Goal: Find specific page/section: Find specific page/section

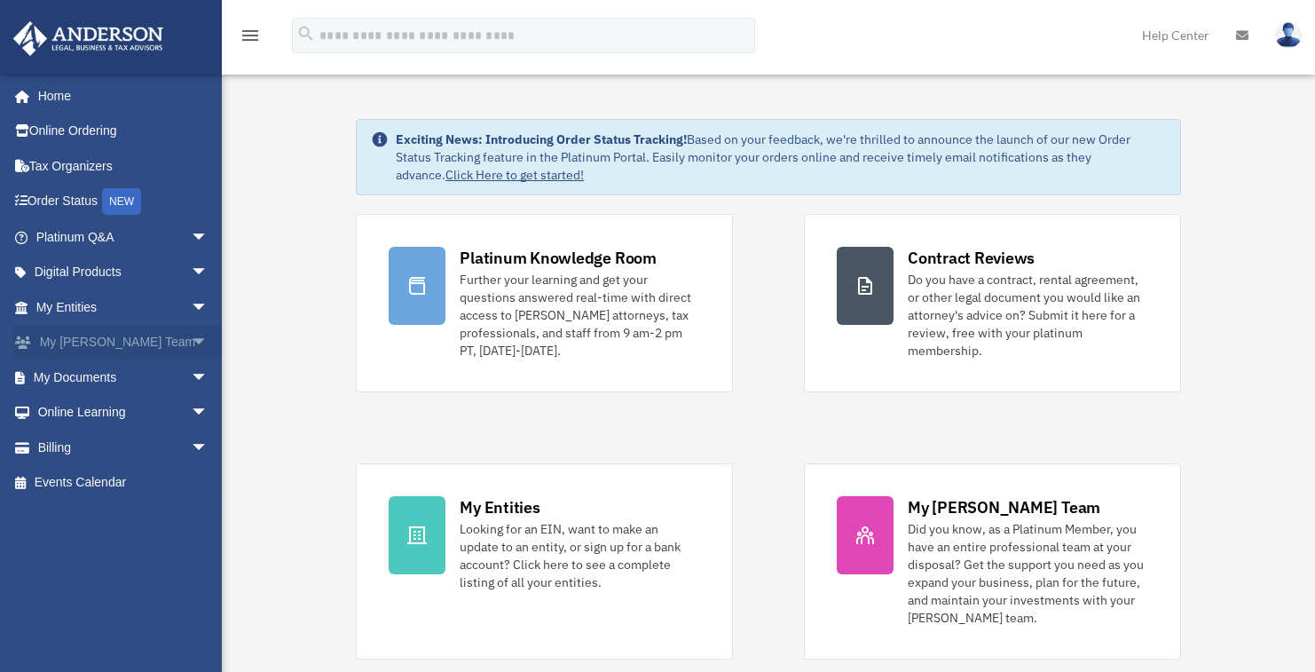
click at [191, 344] on span "arrow_drop_down" at bounding box center [208, 343] width 35 height 36
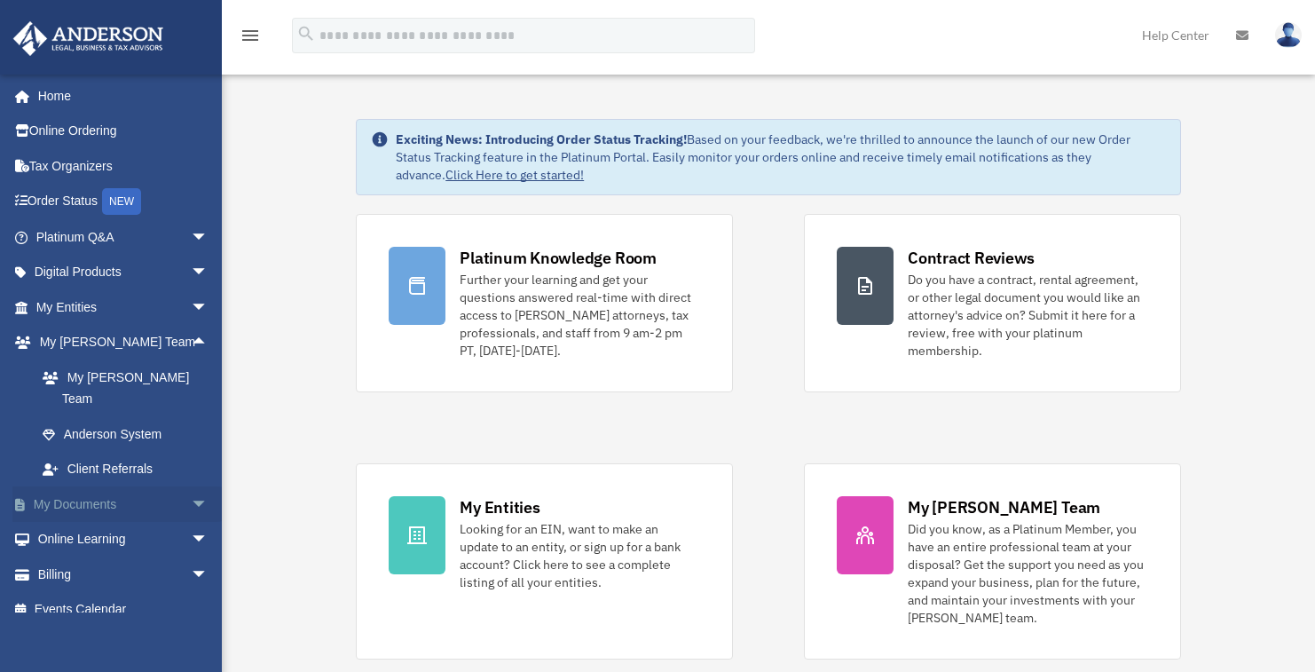
click at [191, 486] on span "arrow_drop_down" at bounding box center [208, 504] width 35 height 36
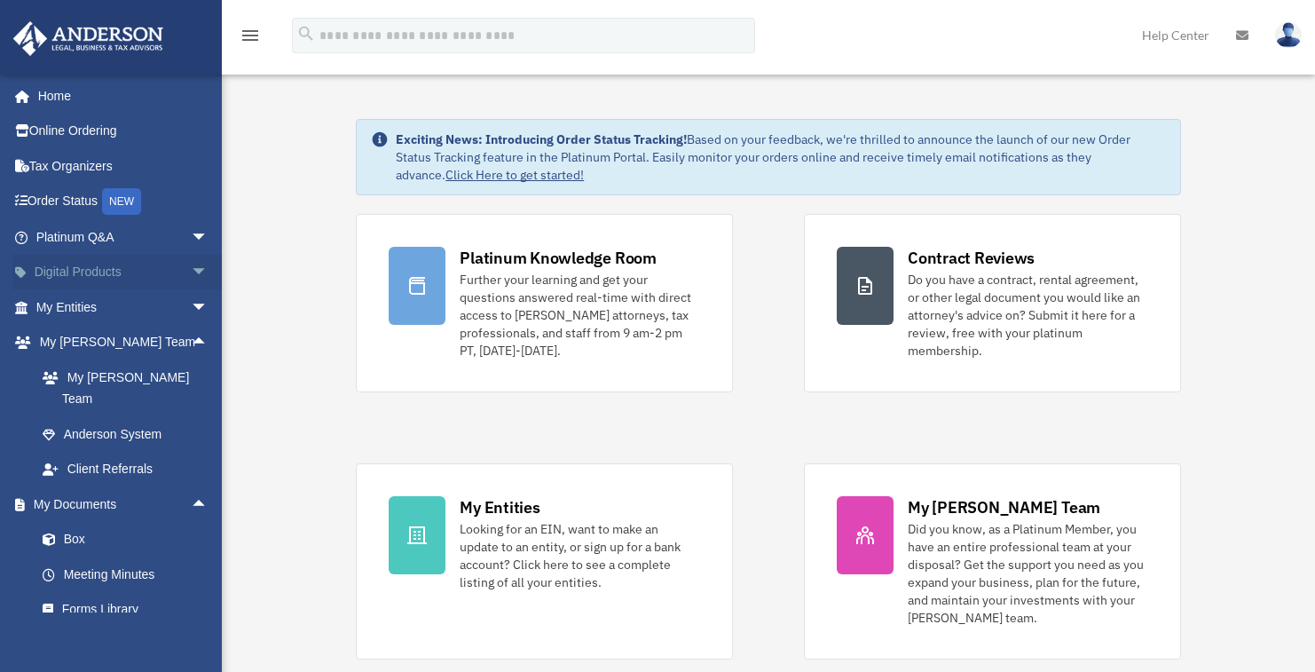
click at [191, 278] on span "arrow_drop_down" at bounding box center [208, 273] width 35 height 36
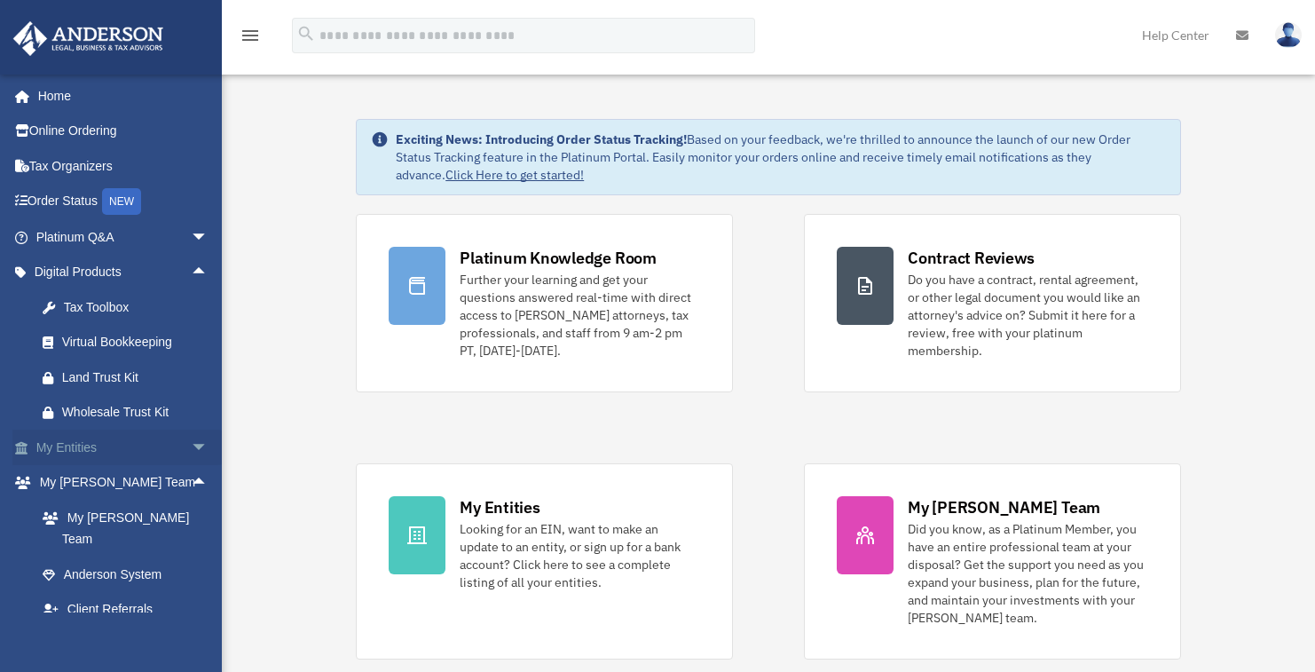
click at [191, 445] on span "arrow_drop_down" at bounding box center [208, 447] width 35 height 36
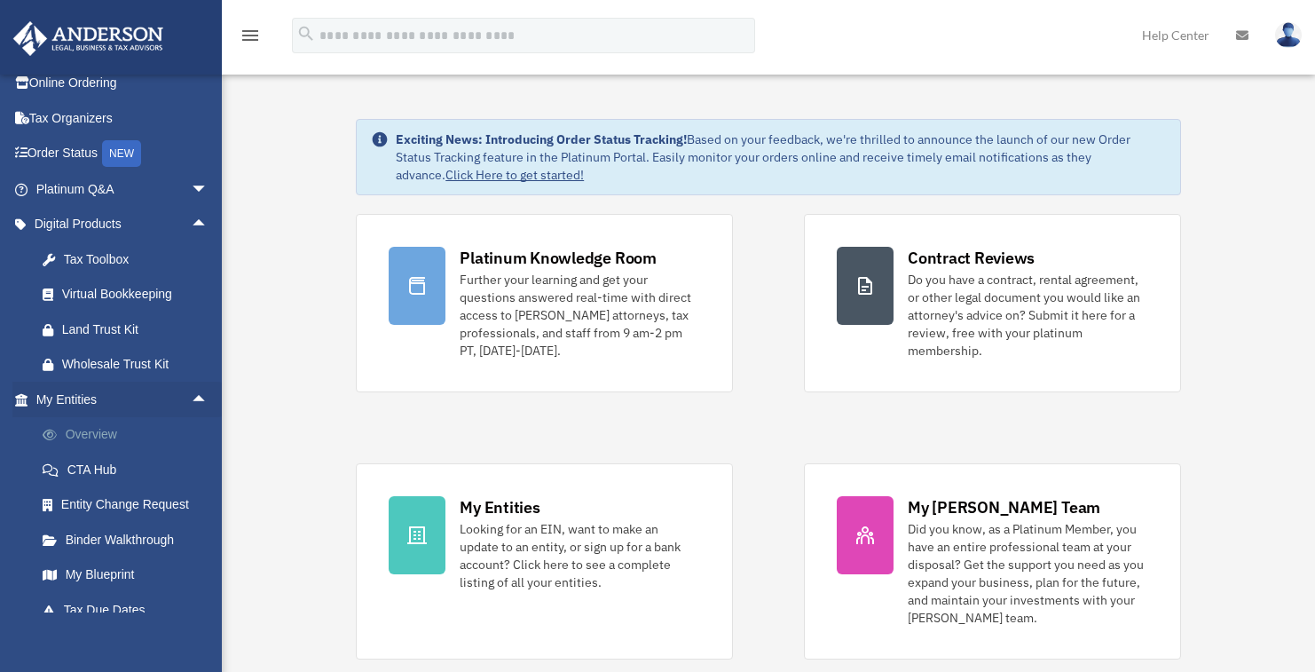
scroll to position [89, 0]
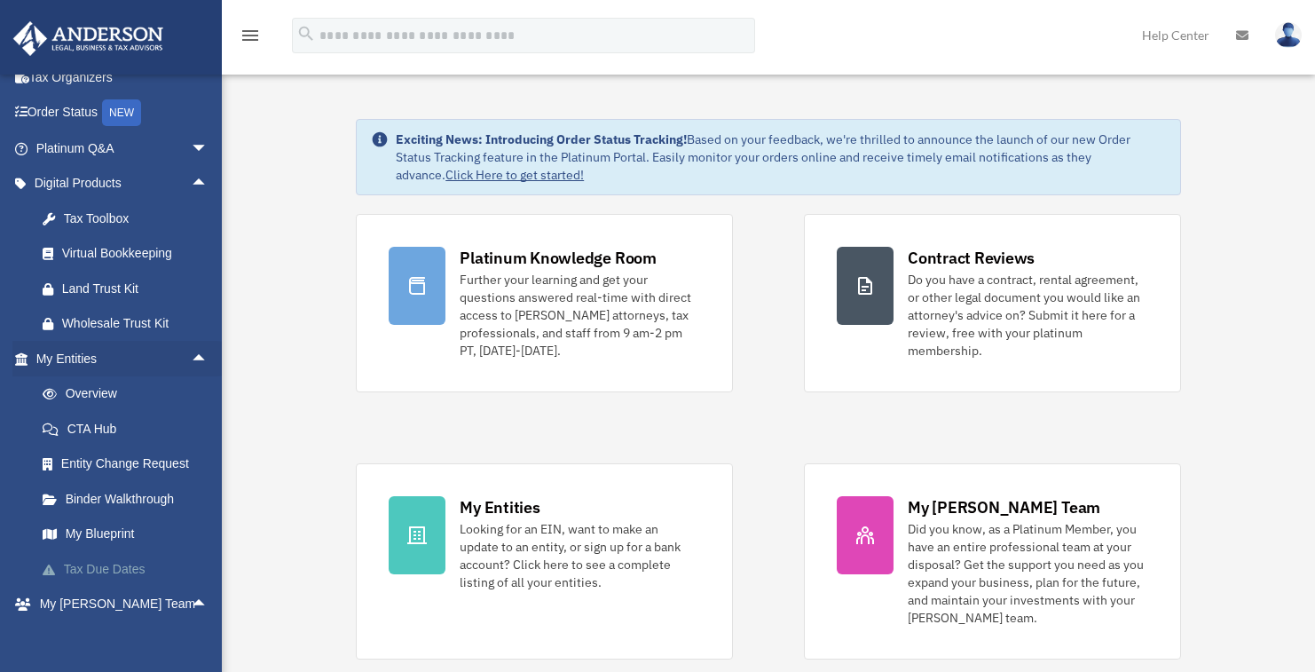
click at [117, 574] on link "Tax Due Dates" at bounding box center [130, 568] width 210 height 35
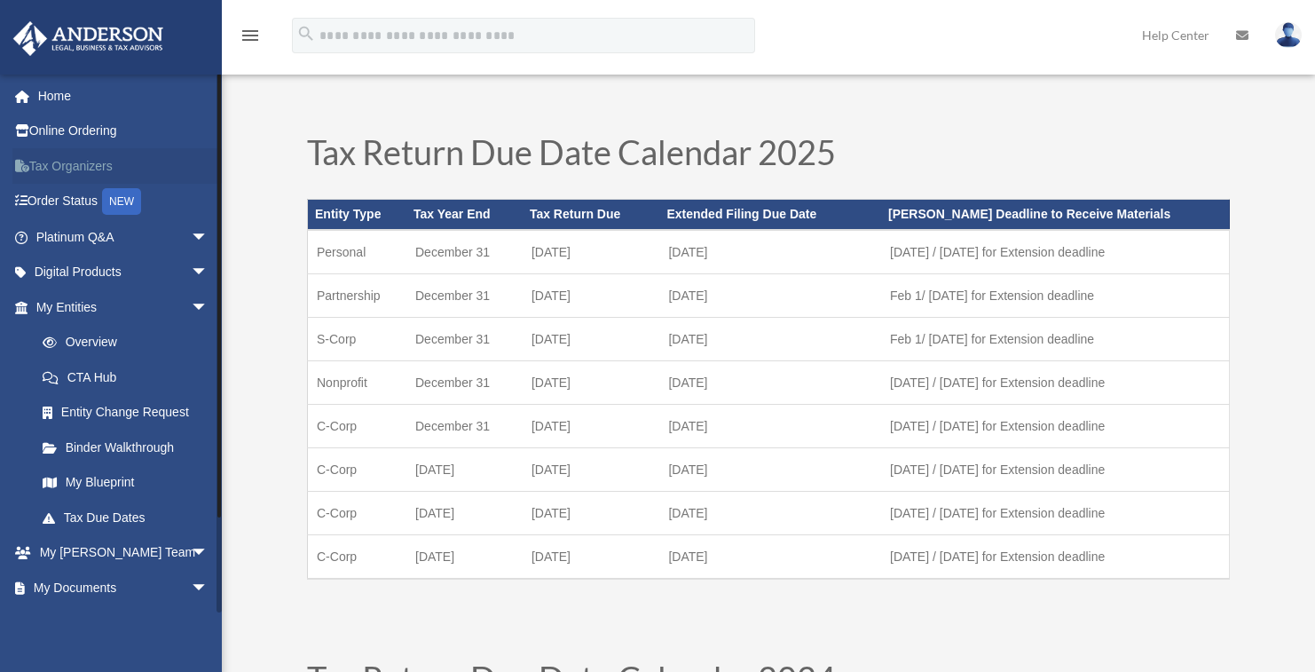
click at [103, 160] on link "Tax Organizers" at bounding box center [123, 165] width 223 height 35
